Goal: Use online tool/utility: Utilize a website feature to perform a specific function

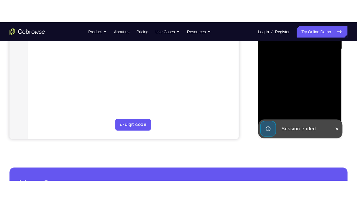
scroll to position [154, 0]
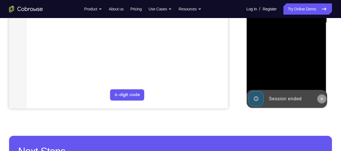
click at [321, 99] on icon at bounding box center [321, 99] width 5 height 5
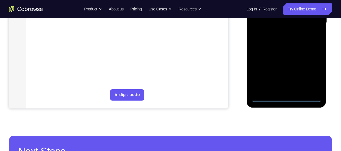
click at [285, 99] on div at bounding box center [285, 23] width 71 height 158
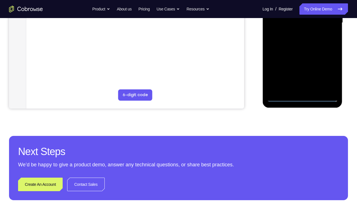
scroll to position [101, 0]
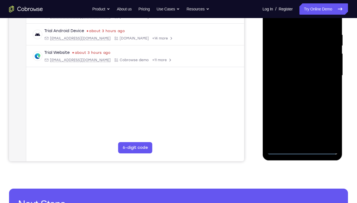
click at [325, 131] on div at bounding box center [302, 76] width 71 height 158
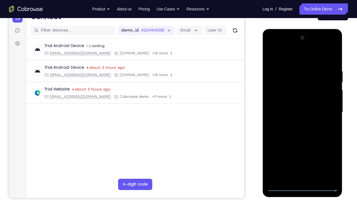
scroll to position [75, 0]
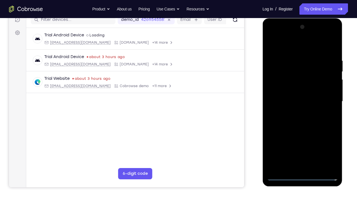
click at [292, 43] on div at bounding box center [302, 102] width 71 height 158
click at [296, 70] on div at bounding box center [302, 102] width 71 height 158
click at [288, 141] on div at bounding box center [302, 102] width 71 height 158
click at [305, 90] on div at bounding box center [302, 102] width 71 height 158
drag, startPoint x: 284, startPoint y: 96, endPoint x: 284, endPoint y: 77, distance: 18.9
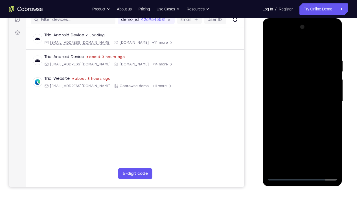
click at [284, 77] on div at bounding box center [302, 102] width 71 height 158
click at [286, 97] on div at bounding box center [302, 102] width 71 height 158
click at [332, 151] on div at bounding box center [302, 102] width 71 height 158
click at [309, 151] on div at bounding box center [302, 102] width 71 height 158
click at [332, 80] on div at bounding box center [302, 102] width 71 height 158
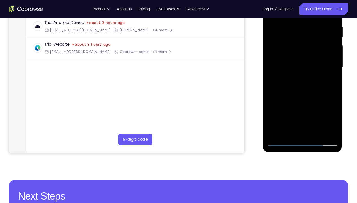
scroll to position [110, 0]
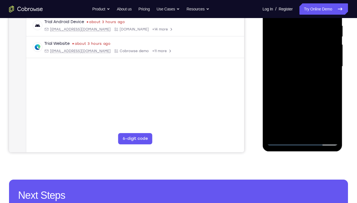
drag, startPoint x: 304, startPoint y: 99, endPoint x: 302, endPoint y: 45, distance: 53.7
click at [302, 45] on div at bounding box center [302, 67] width 71 height 158
drag, startPoint x: 293, startPoint y: 99, endPoint x: 302, endPoint y: 58, distance: 42.1
click at [302, 58] on div at bounding box center [302, 67] width 71 height 158
drag, startPoint x: 314, startPoint y: 88, endPoint x: 311, endPoint y: 0, distance: 88.4
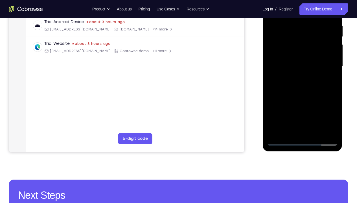
click at [311, 0] on div at bounding box center [302, 67] width 71 height 158
click at [299, 58] on div at bounding box center [302, 67] width 71 height 158
drag, startPoint x: 318, startPoint y: 87, endPoint x: 310, endPoint y: 0, distance: 87.3
click at [310, 0] on div at bounding box center [302, 67] width 71 height 158
drag, startPoint x: 301, startPoint y: 105, endPoint x: 303, endPoint y: 0, distance: 105.3
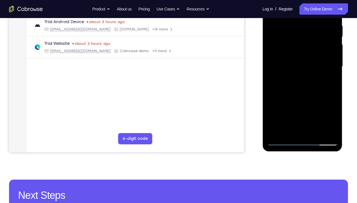
click at [303, 0] on div at bounding box center [302, 67] width 71 height 158
drag, startPoint x: 323, startPoint y: 99, endPoint x: 314, endPoint y: 0, distance: 98.9
click at [314, 0] on div at bounding box center [302, 67] width 71 height 158
drag, startPoint x: 326, startPoint y: 103, endPoint x: 331, endPoint y: 21, distance: 81.7
click at [331, 21] on div at bounding box center [302, 67] width 71 height 158
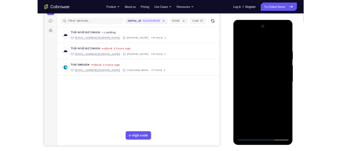
scroll to position [67, 0]
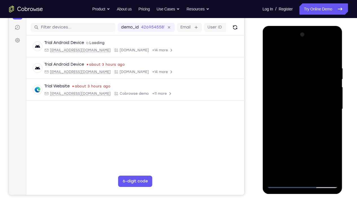
drag, startPoint x: 279, startPoint y: 60, endPoint x: 566, endPoint y: 223, distance: 329.6
click at [317, 151] on html "Online web based iOS Simulators and Android Emulators. Run iPhone, iPad, Mobile…" at bounding box center [302, 110] width 80 height 169
drag, startPoint x: 275, startPoint y: 65, endPoint x: 311, endPoint y: 192, distance: 132.1
click at [311, 151] on div at bounding box center [302, 110] width 80 height 168
drag, startPoint x: 323, startPoint y: 78, endPoint x: 313, endPoint y: 160, distance: 82.8
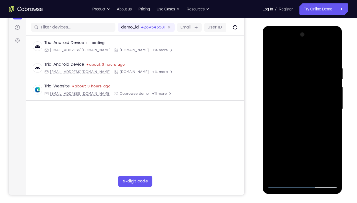
click at [313, 151] on div at bounding box center [302, 109] width 71 height 158
drag, startPoint x: 328, startPoint y: 69, endPoint x: 333, endPoint y: 164, distance: 95.3
click at [333, 151] on div at bounding box center [302, 109] width 71 height 158
drag, startPoint x: 319, startPoint y: 60, endPoint x: 315, endPoint y: 173, distance: 113.0
click at [315, 151] on div at bounding box center [302, 109] width 71 height 158
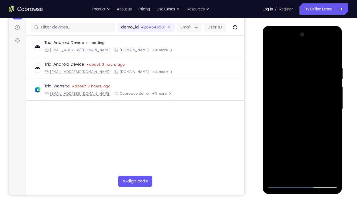
drag, startPoint x: 269, startPoint y: 69, endPoint x: 285, endPoint y: 154, distance: 86.7
click at [285, 151] on div at bounding box center [302, 109] width 71 height 158
click at [307, 73] on div at bounding box center [302, 109] width 71 height 158
click at [301, 75] on div at bounding box center [302, 109] width 71 height 158
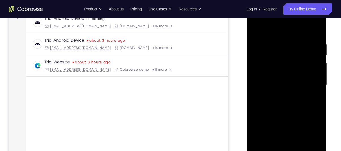
scroll to position [97, 0]
